Goal: Information Seeking & Learning: Learn about a topic

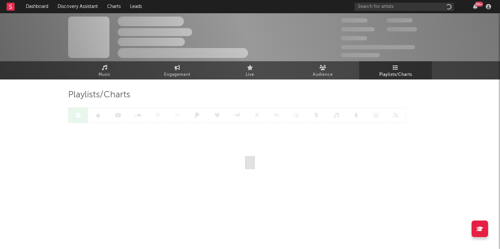
click at [89, 35] on span at bounding box center [88, 37] width 41 height 41
click at [388, 6] on input "text" at bounding box center [403, 7] width 99 height 8
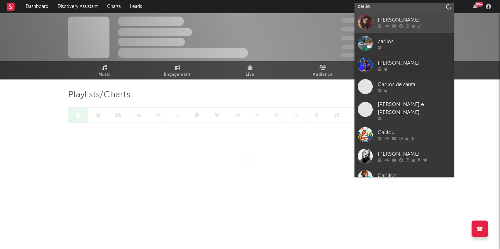
type input "carllo"
click at [405, 15] on link "[PERSON_NAME]" at bounding box center [403, 21] width 99 height 21
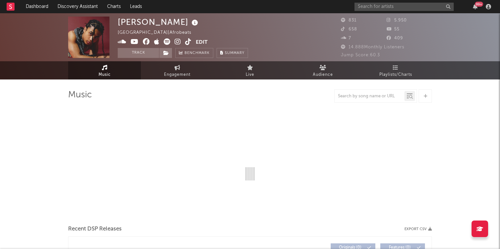
select select "1w"
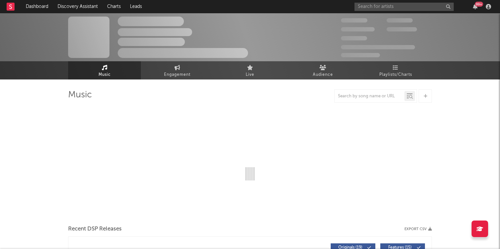
select select "1w"
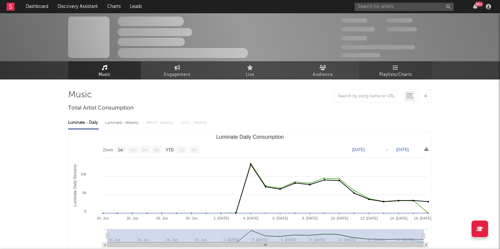
click at [397, 73] on span "Playlists/Charts" at bounding box center [395, 75] width 33 height 8
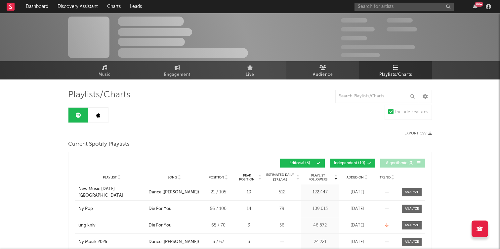
click at [328, 76] on span "Audience" at bounding box center [323, 75] width 20 height 8
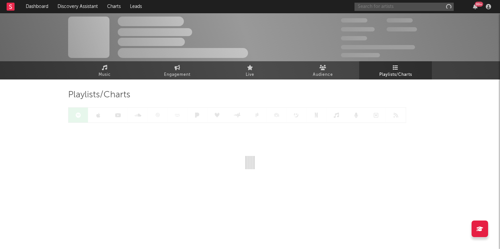
click at [379, 4] on input "text" at bounding box center [403, 7] width 99 height 8
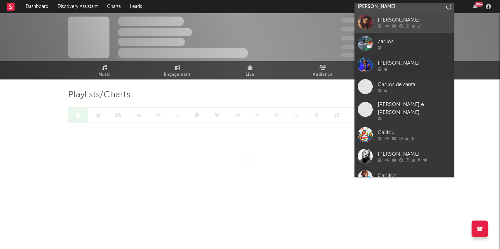
type input "carllo ya"
click at [393, 18] on div "[PERSON_NAME]" at bounding box center [413, 20] width 73 height 8
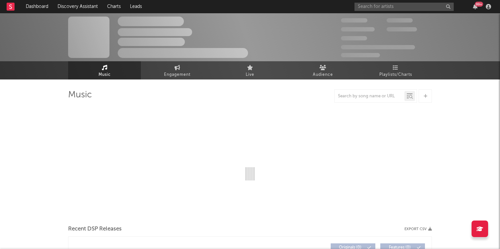
select select "1w"
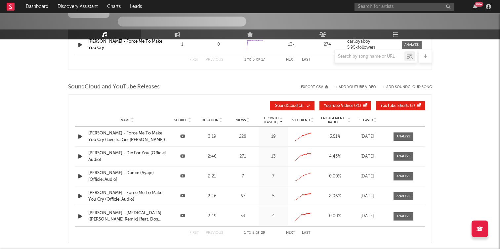
scroll to position [590, 0]
